Goal: Check status: Check status

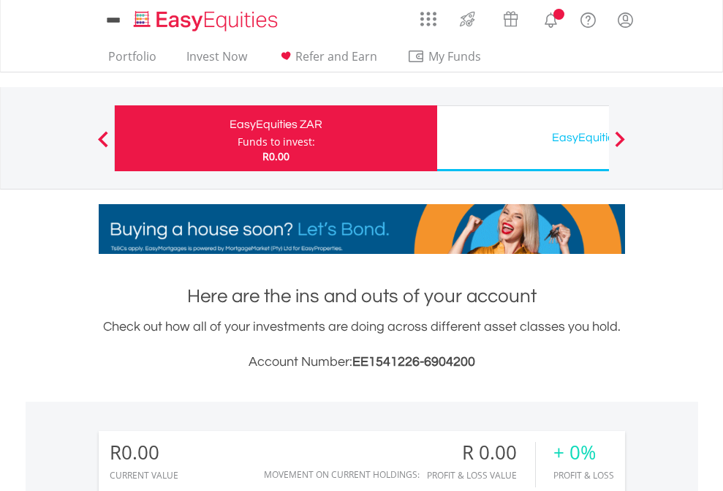
scroll to position [140, 230]
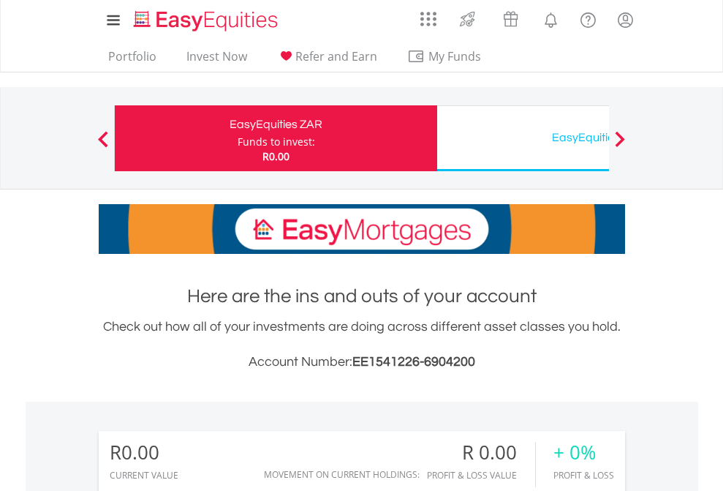
click at [238, 138] on div "Funds to invest:" at bounding box center [277, 142] width 78 height 15
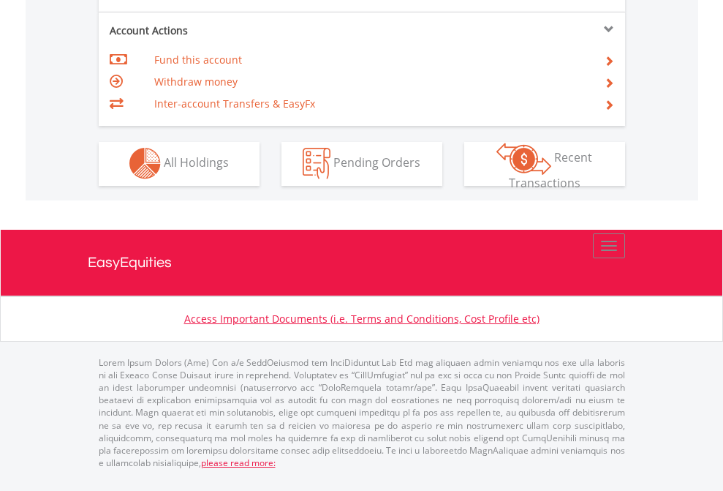
scroll to position [1367, 0]
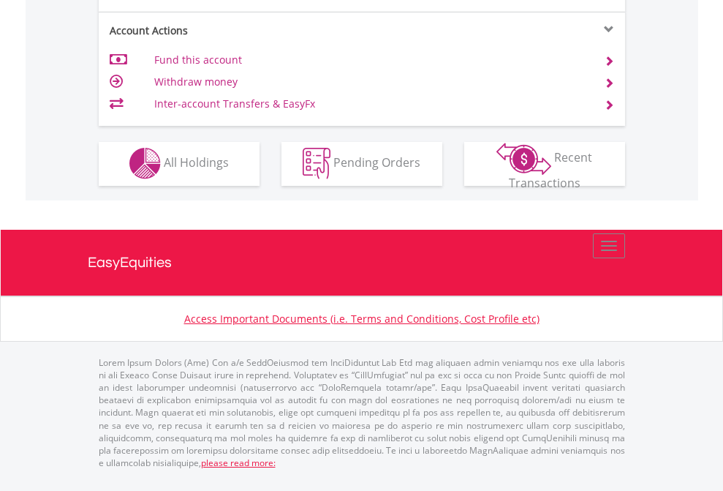
scroll to position [1367, 0]
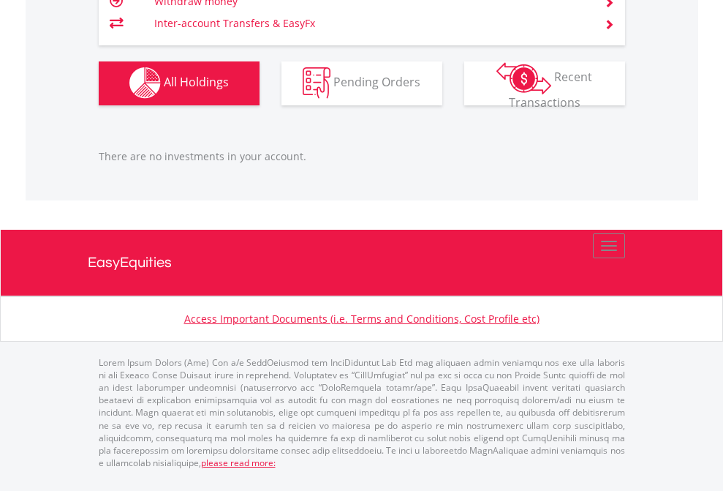
scroll to position [140, 230]
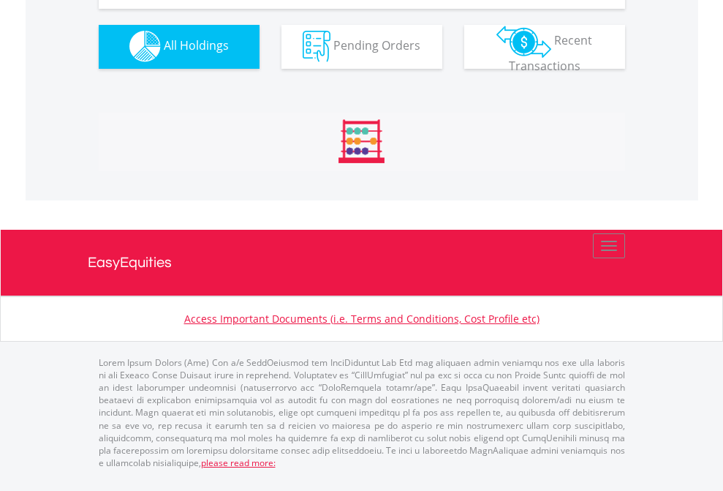
scroll to position [1448, 0]
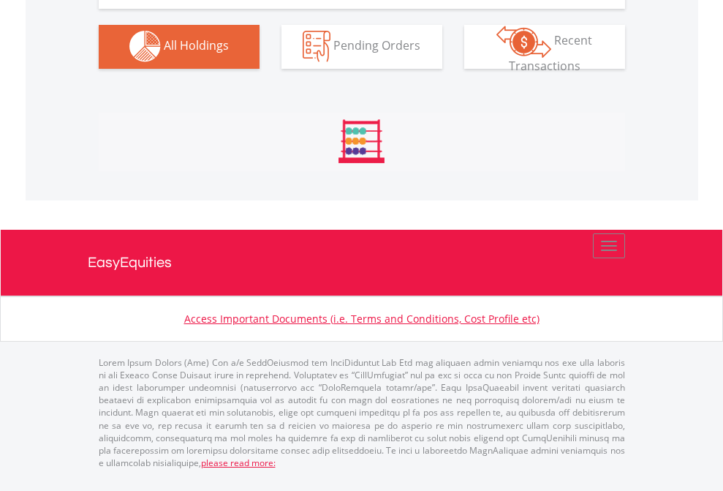
scroll to position [1448, 0]
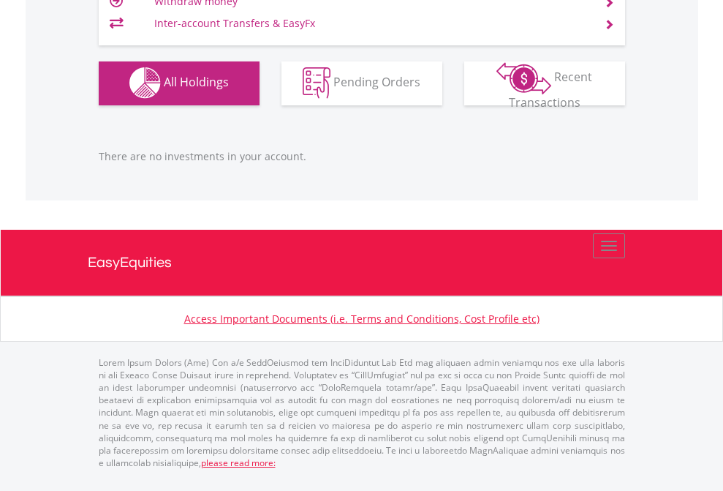
scroll to position [140, 230]
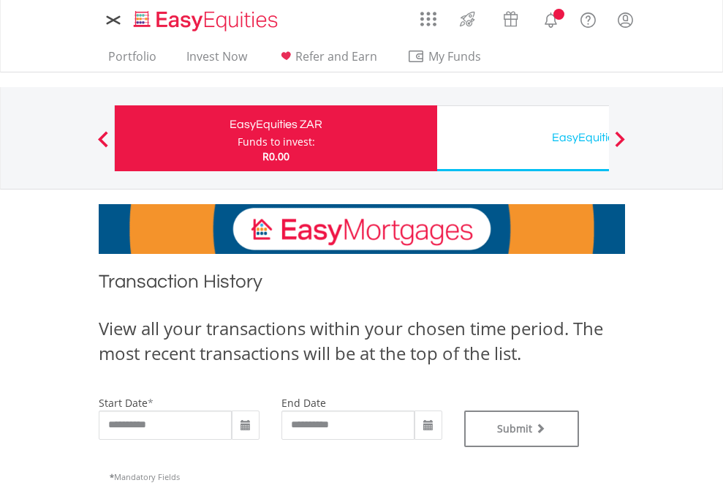
type input "**********"
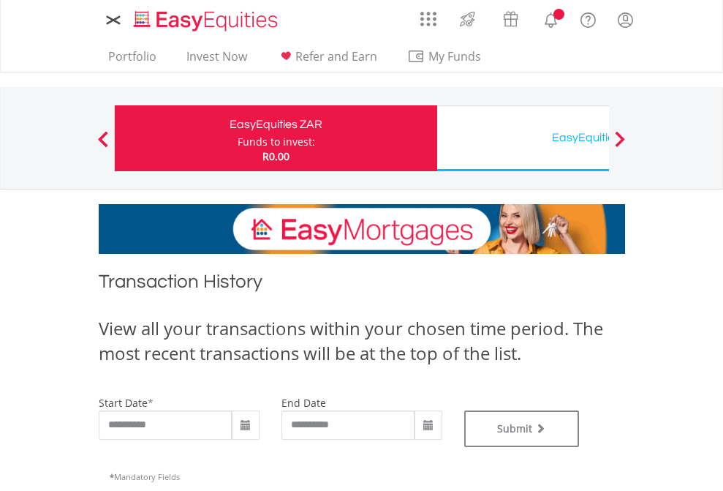
type input "**********"
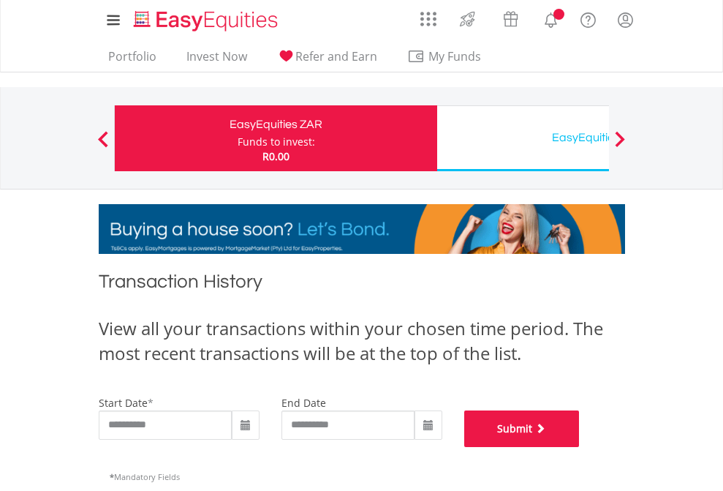
click at [580, 447] on button "Submit" at bounding box center [522, 428] width 116 height 37
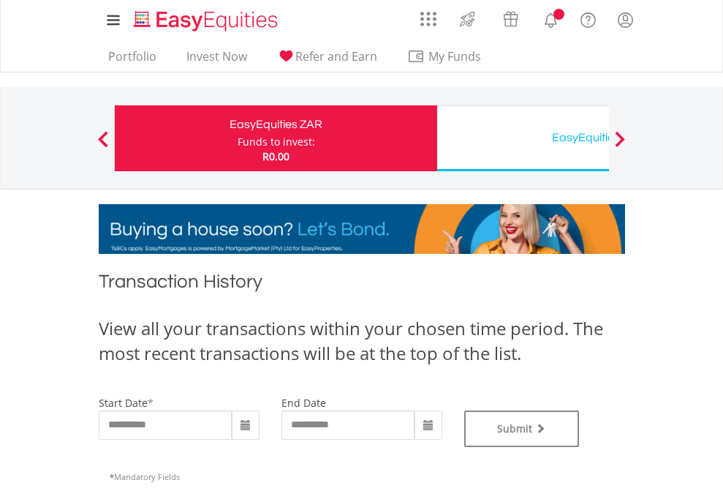
click at [523, 138] on div "EasyEquities USD" at bounding box center [598, 137] width 305 height 20
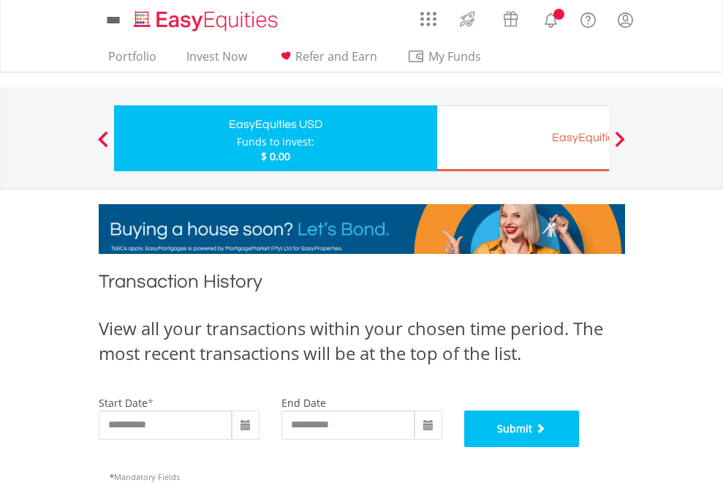
click at [580, 447] on button "Submit" at bounding box center [522, 428] width 116 height 37
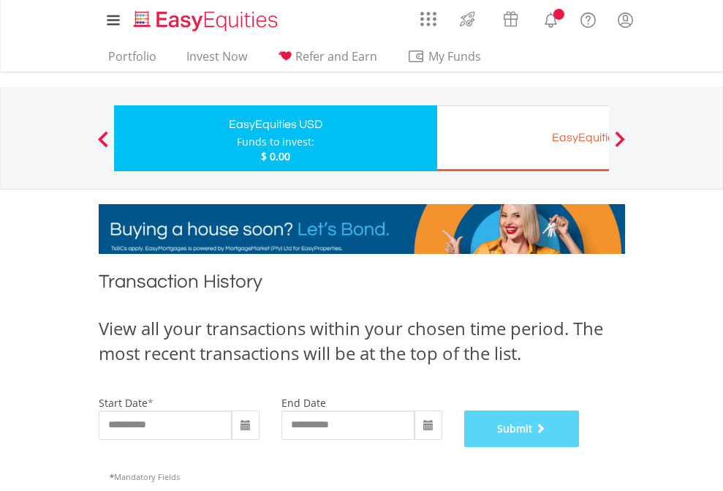
scroll to position [593, 0]
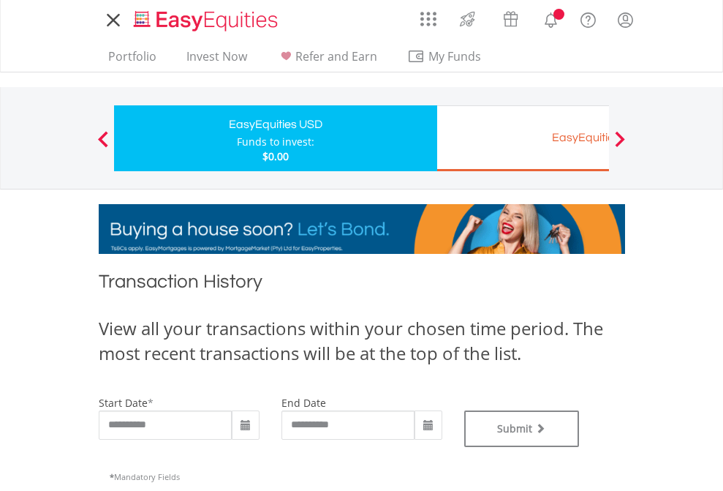
click at [523, 138] on div "EasyEquities EUR" at bounding box center [598, 137] width 305 height 20
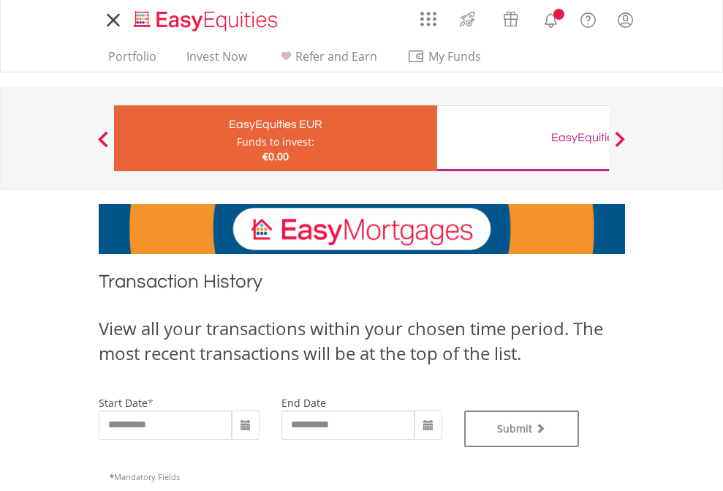
type input "**********"
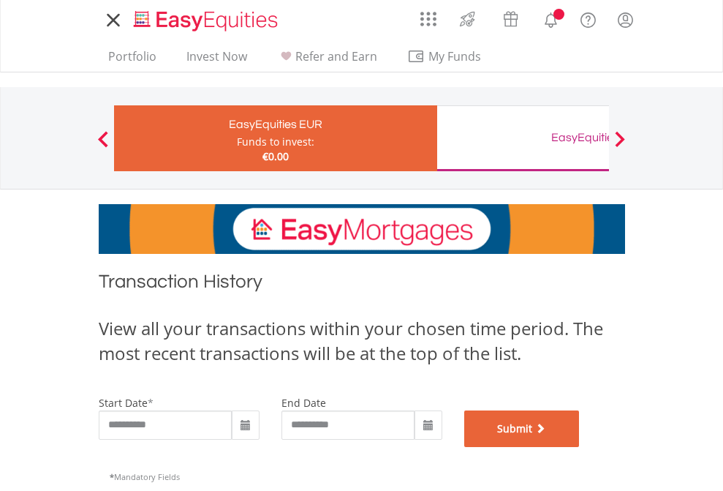
click at [580, 447] on button "Submit" at bounding box center [522, 428] width 116 height 37
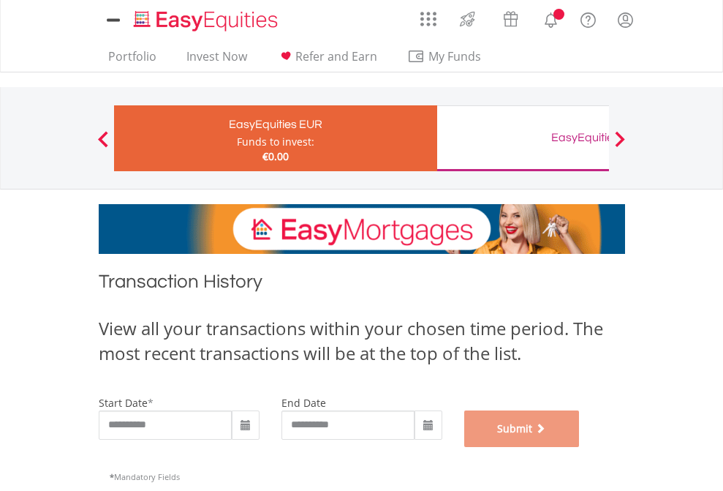
scroll to position [593, 0]
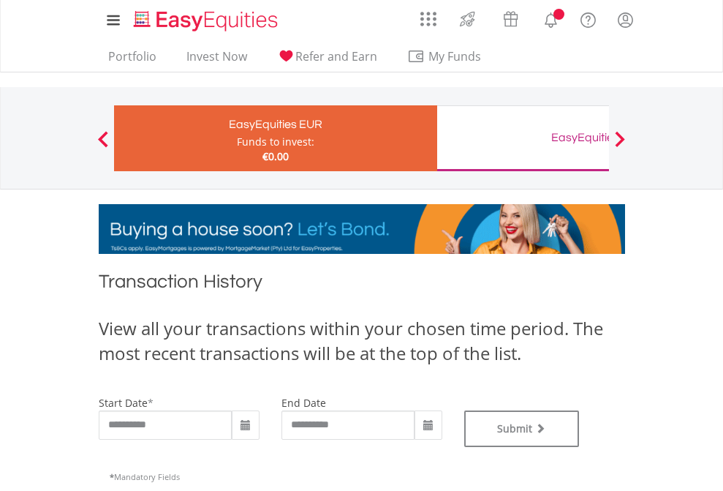
click at [523, 138] on div "EasyEquities GBP" at bounding box center [598, 137] width 305 height 20
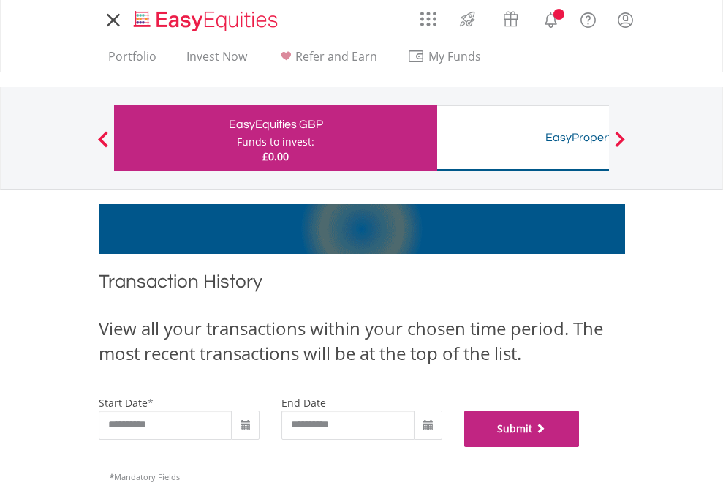
click at [580, 447] on button "Submit" at bounding box center [522, 428] width 116 height 37
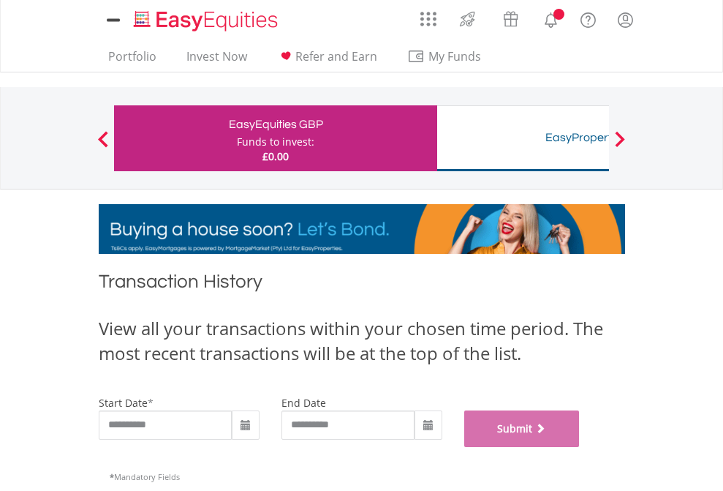
scroll to position [593, 0]
